Goal: Information Seeking & Learning: Understand process/instructions

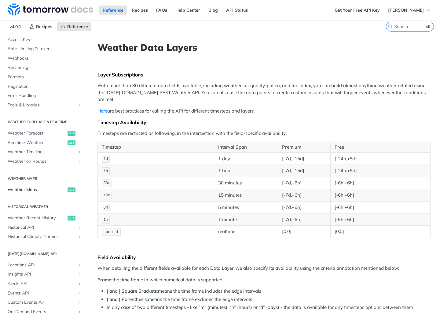
scroll to position [201, 0]
click at [28, 190] on span "Weather Maps" at bounding box center [37, 189] width 58 height 6
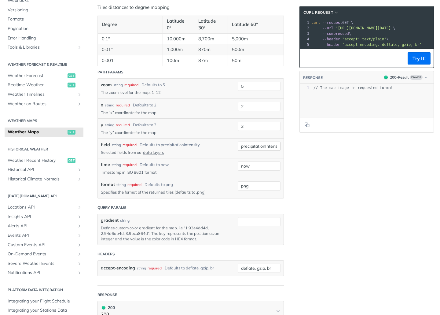
scroll to position [444, 0]
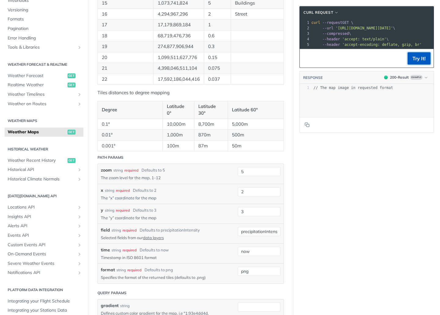
click at [412, 59] on button "Try It!" at bounding box center [419, 58] width 23 height 12
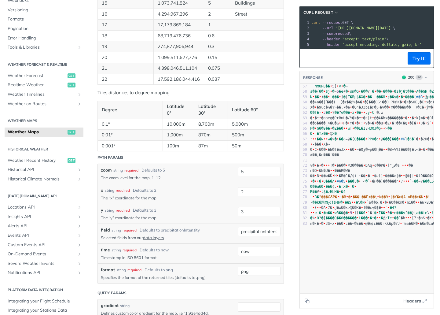
scroll to position [0, 0]
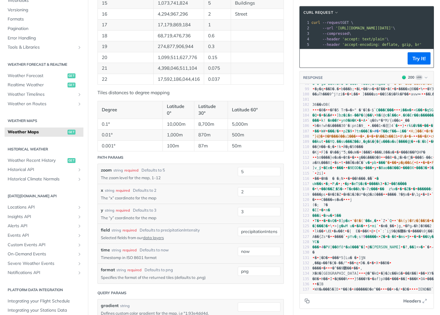
click at [307, 302] on icon "Copy to clipboard" at bounding box center [308, 301] width 3 height 3
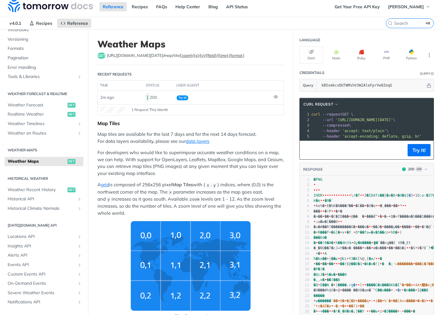
scroll to position [6, 0]
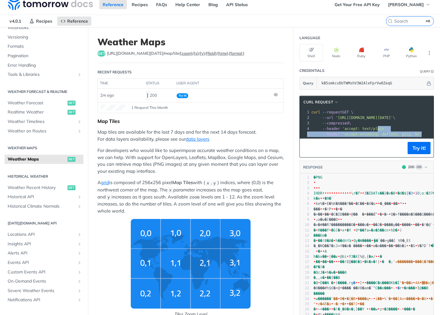
drag, startPoint x: 378, startPoint y: 129, endPoint x: 377, endPoint y: 147, distance: 18.0
click at [377, 148] on div "cURL Request xxxxxxxxxx 1 curl --request GET \ 2 --url '[URL][DOMAIN_NAME][DATE…" at bounding box center [367, 127] width 135 height 62
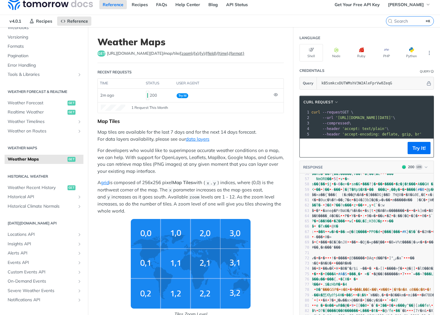
scroll to position [473, 6]
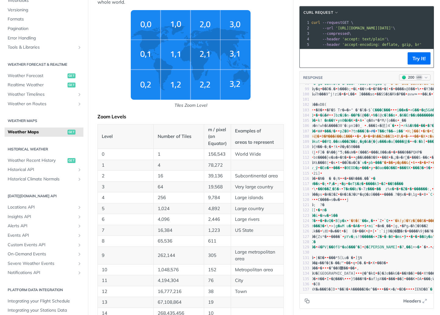
click at [428, 77] on icon "button" at bounding box center [426, 77] width 5 height 5
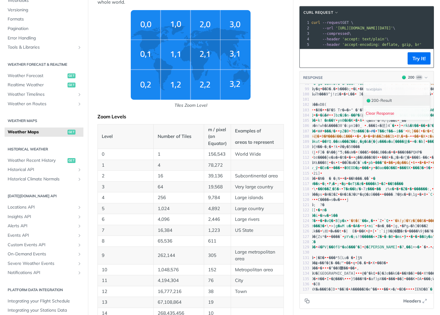
click at [397, 98] on div "200 - Result" at bounding box center [397, 100] width 62 height 7
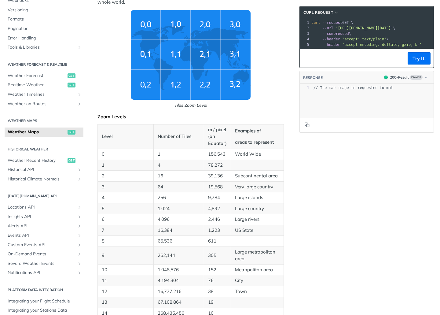
scroll to position [0, 0]
click at [400, 90] on pre "// The map image in requested format" at bounding box center [372, 87] width 121 height 5
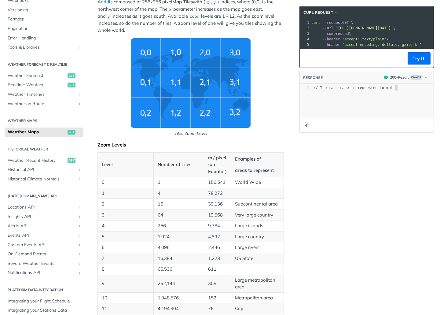
scroll to position [174, 0]
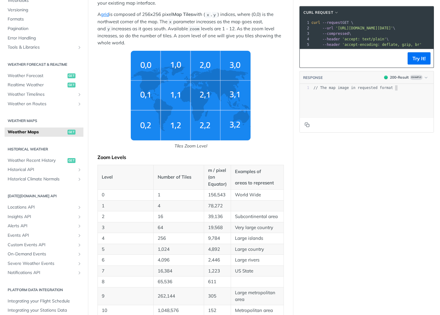
click at [357, 88] on span "// The map image in requested format" at bounding box center [353, 88] width 79 height 4
click at [361, 120] on footer at bounding box center [367, 125] width 134 height 16
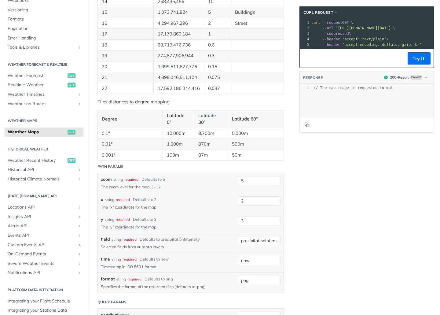
scroll to position [589, 0]
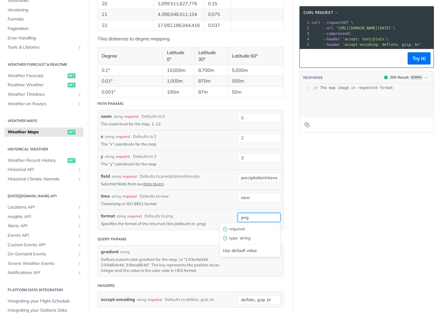
click at [260, 216] on input "png" at bounding box center [259, 217] width 43 height 9
click at [242, 230] on div "required" at bounding box center [249, 228] width 59 height 9
click at [261, 193] on input "now" at bounding box center [259, 197] width 43 height 9
click at [257, 198] on input "now" at bounding box center [259, 197] width 43 height 9
click at [213, 201] on p "Timestamp in ISO 8601 format" at bounding box center [165, 204] width 128 height 6
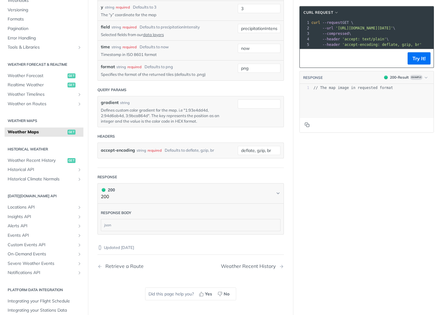
scroll to position [652, 0]
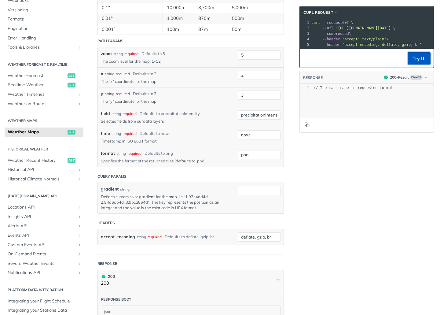
click at [417, 56] on button "Try It!" at bounding box center [419, 58] width 23 height 12
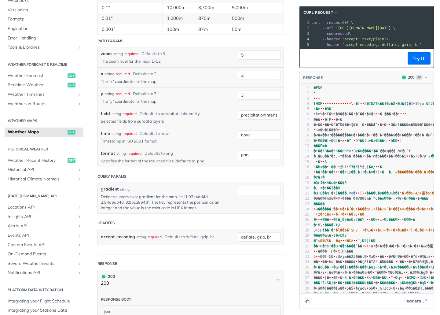
click at [426, 300] on icon "button" at bounding box center [425, 300] width 5 height 5
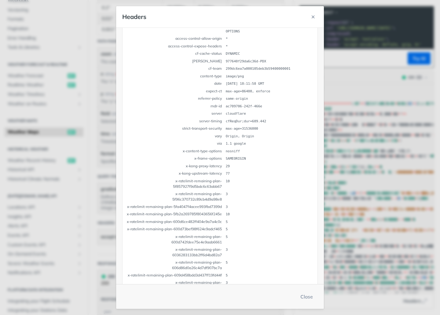
scroll to position [0, 0]
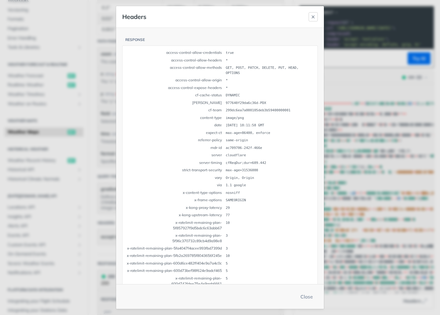
click at [312, 16] on icon "button" at bounding box center [313, 16] width 5 height 5
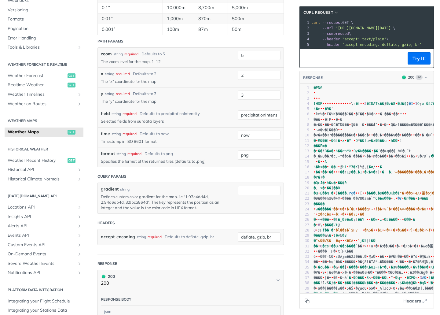
click at [305, 301] on icon "Copy to clipboard" at bounding box center [306, 300] width 3 height 3
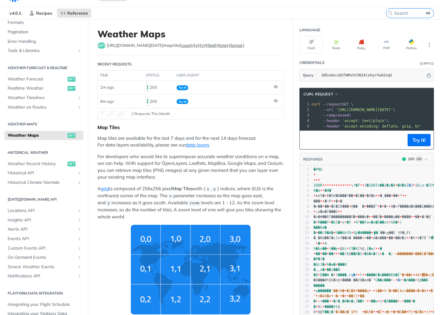
scroll to position [13, 0]
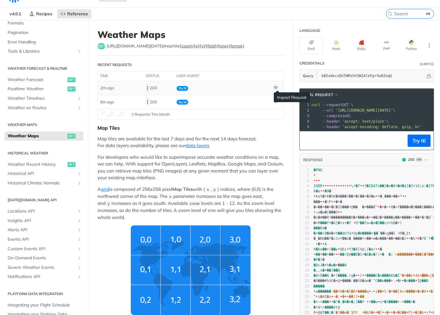
click at [277, 88] on icon at bounding box center [276, 87] width 4 height 3
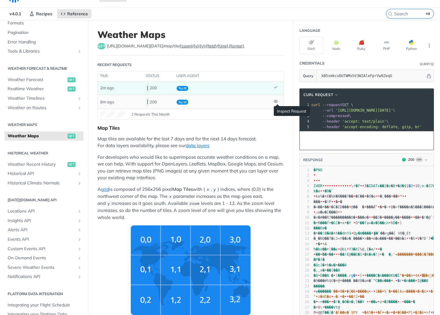
click at [276, 101] on icon at bounding box center [276, 101] width 4 height 4
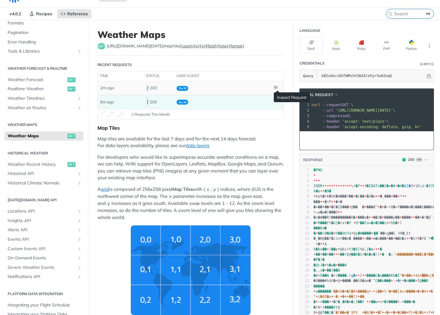
click at [276, 88] on icon at bounding box center [275, 87] width 1 height 1
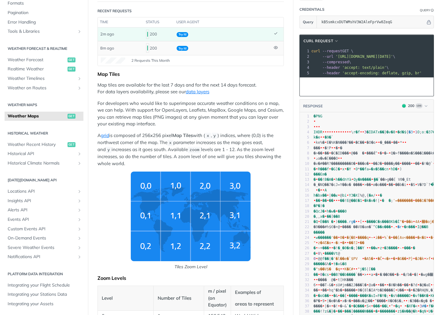
scroll to position [67, 0]
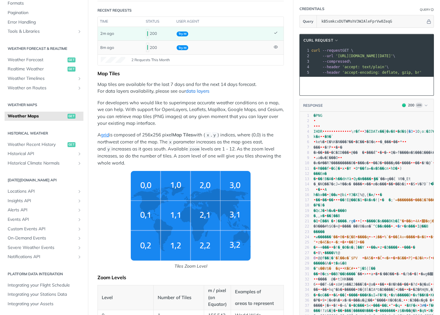
click at [199, 91] on link "data layers" at bounding box center [198, 91] width 24 height 6
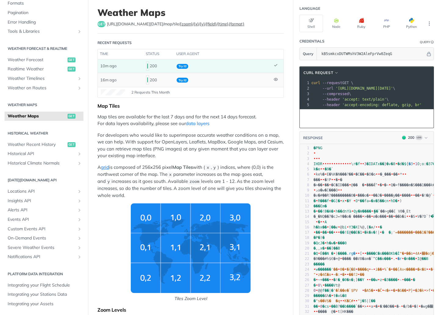
scroll to position [35, 0]
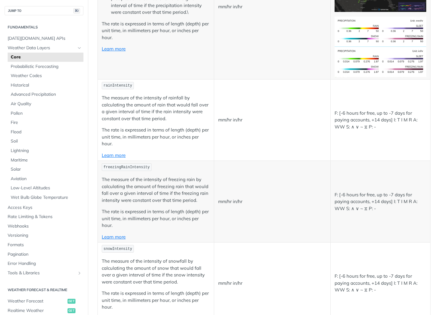
scroll to position [1048, 0]
